Goal: Register for event/course

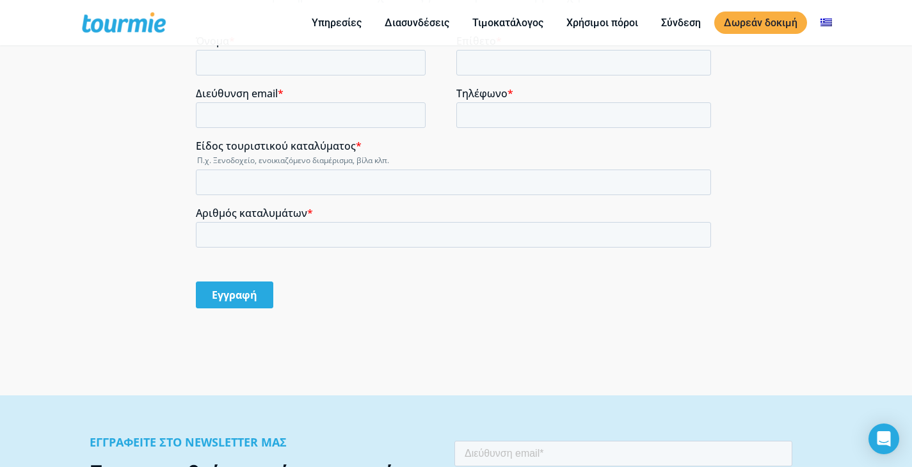
scroll to position [1066, 0]
click at [408, 165] on legend "Π.χ. Ξενοδοχείο, ενοικιαζόμενο διαμέρισμα, βίλα κλπ." at bounding box center [456, 161] width 520 height 11
click at [406, 181] on input "Είδος τουριστικού καταλύματος *" at bounding box center [453, 183] width 515 height 26
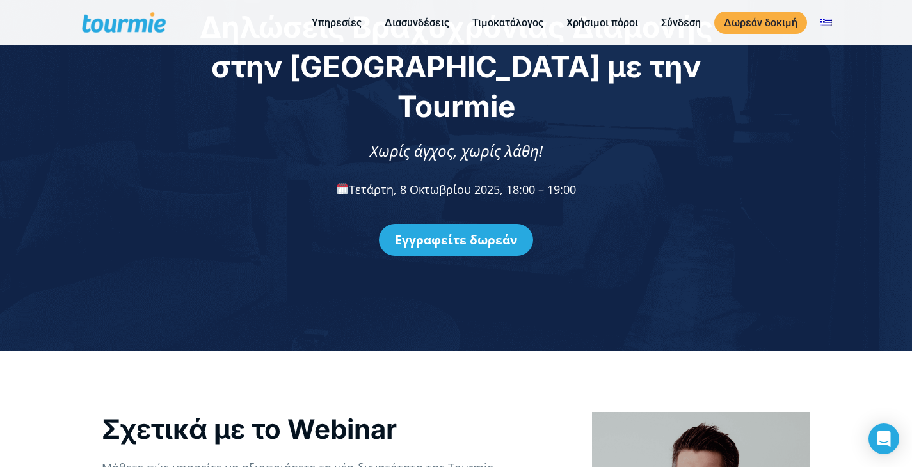
scroll to position [0, 0]
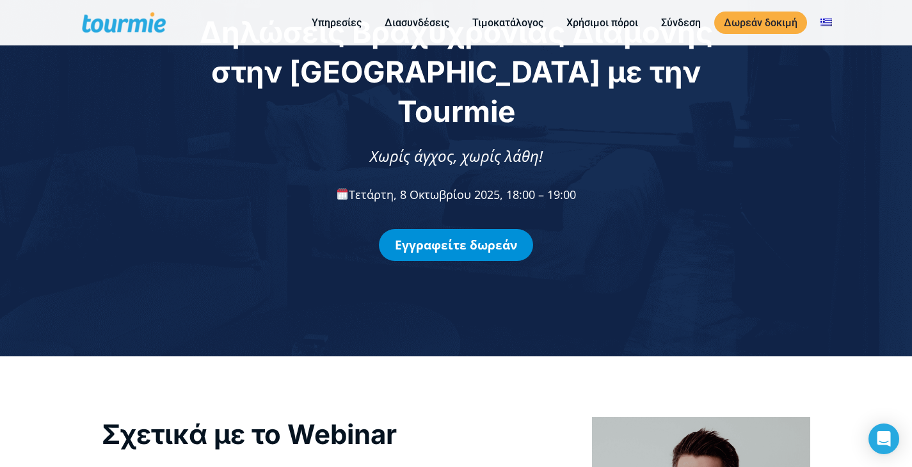
click at [468, 229] on link "Εγγραφείτε δωρεάν" at bounding box center [456, 245] width 154 height 32
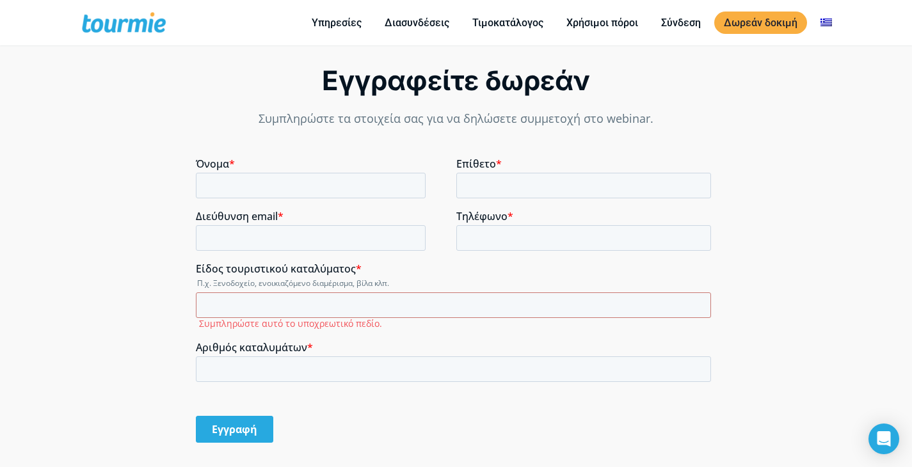
scroll to position [945, 0]
click at [315, 186] on input "Όνομα *" at bounding box center [311, 185] width 230 height 26
type input "[PERSON_NAME]"
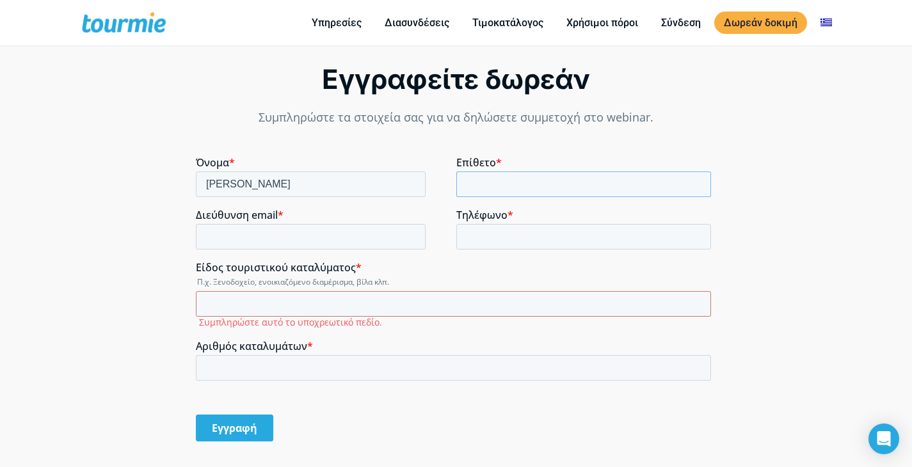
type input "Liti"
type input "[EMAIL_ADDRESS][DOMAIN_NAME]"
type input "[PHONE_NUMBER]"
click at [361, 308] on input "Είδος τουριστικού καταλύματος *" at bounding box center [453, 304] width 515 height 26
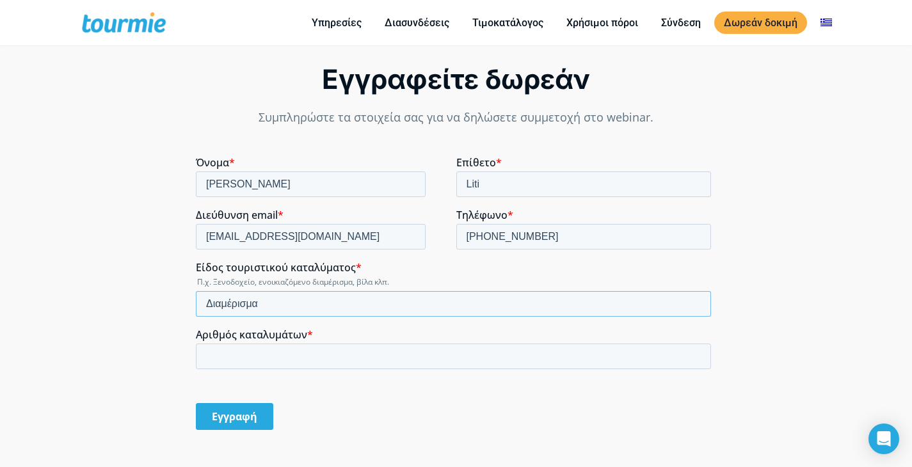
type input "Διαμέρισμα"
click at [376, 364] on input "Αριθμός καταλυμάτων *" at bounding box center [453, 357] width 515 height 26
type input "1"
click at [699, 353] on input "1" at bounding box center [453, 357] width 515 height 26
click at [249, 413] on input "Εγγραφή" at bounding box center [234, 416] width 77 height 27
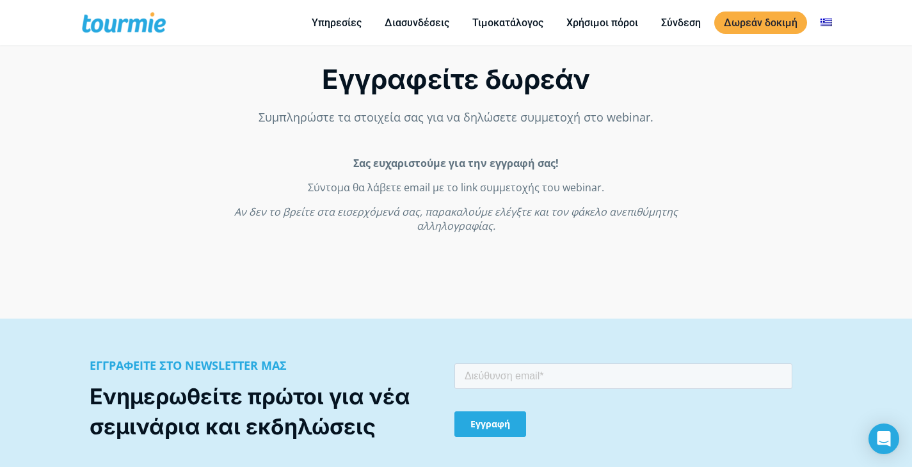
click at [520, 243] on link "Προσθήκη στο Ημερολόγιο" at bounding box center [456, 250] width 140 height 14
